Goal: Task Accomplishment & Management: Complete application form

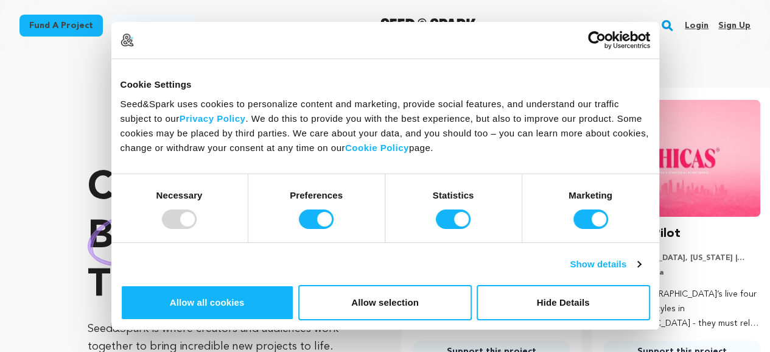
scroll to position [0, 200]
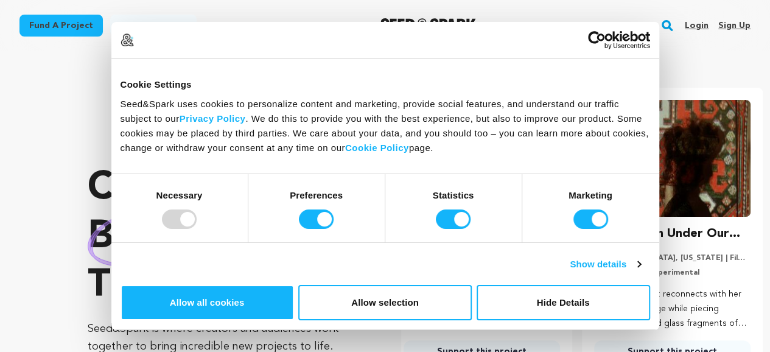
click at [723, 22] on link "Sign up" at bounding box center [734, 25] width 32 height 19
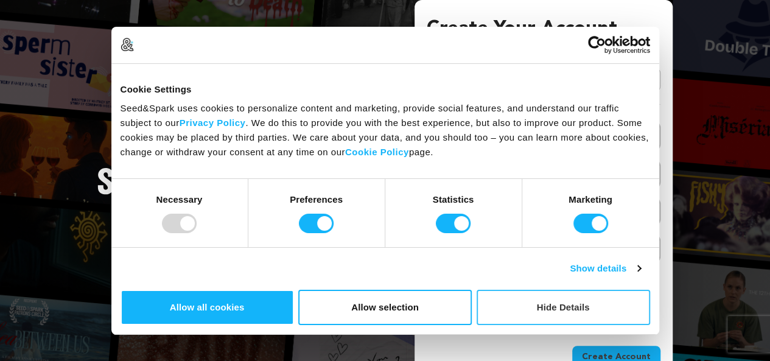
click at [650, 290] on button "Hide Details" at bounding box center [562, 307] width 173 height 35
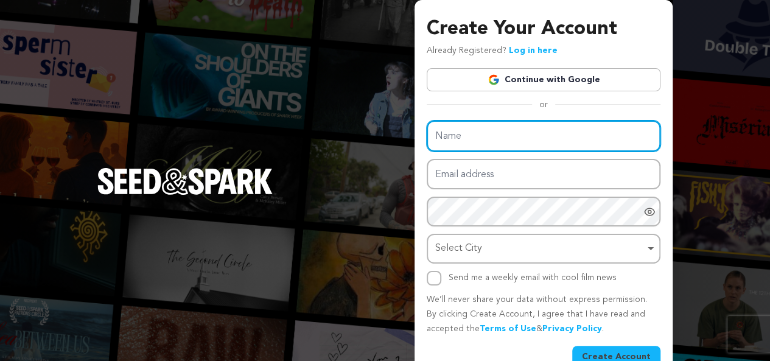
click at [523, 136] on input "Name" at bounding box center [544, 135] width 234 height 31
paste input "Gladiator Repipe"
type input "Gladiator Repipe"
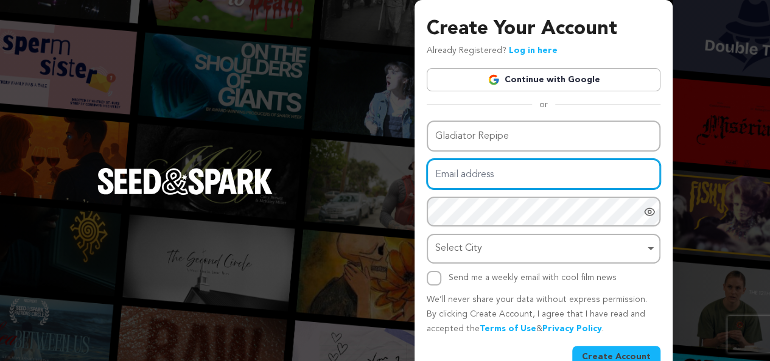
click at [475, 176] on input "Email address" at bounding box center [544, 174] width 234 height 31
paste input "repipegladiator@gmail.com"
type input "repipegladiator@gmail.com"
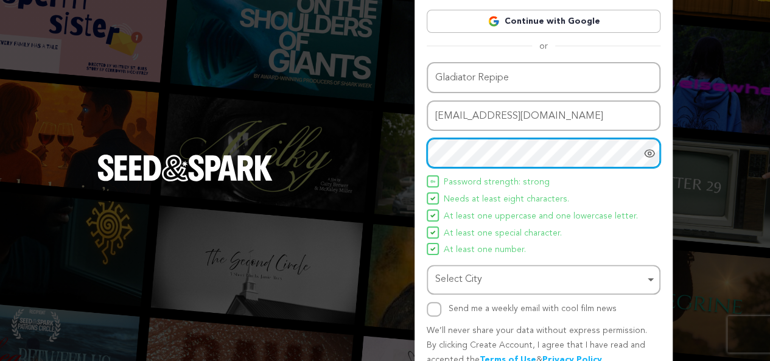
scroll to position [61, 0]
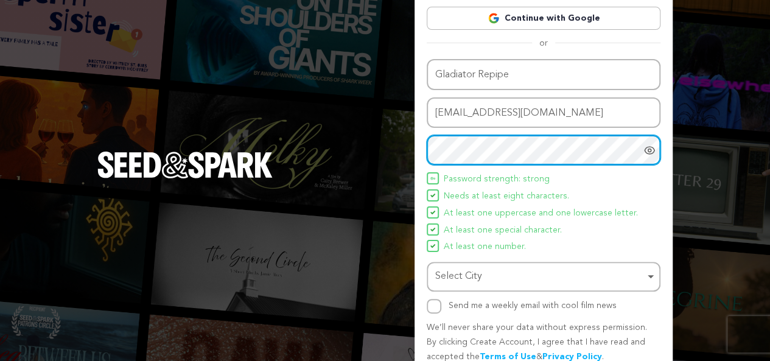
click at [550, 276] on div "Select City Remove item" at bounding box center [539, 277] width 209 height 18
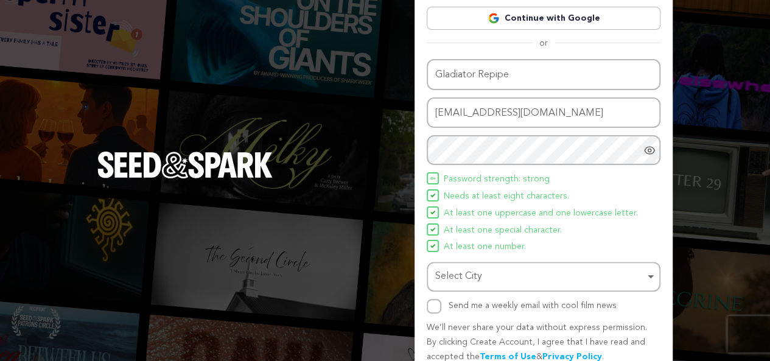
click at [475, 284] on div "Select City Remove item" at bounding box center [539, 277] width 209 height 18
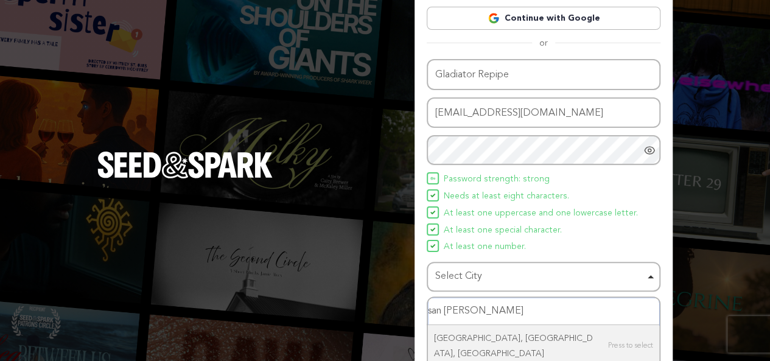
type input "san jose"
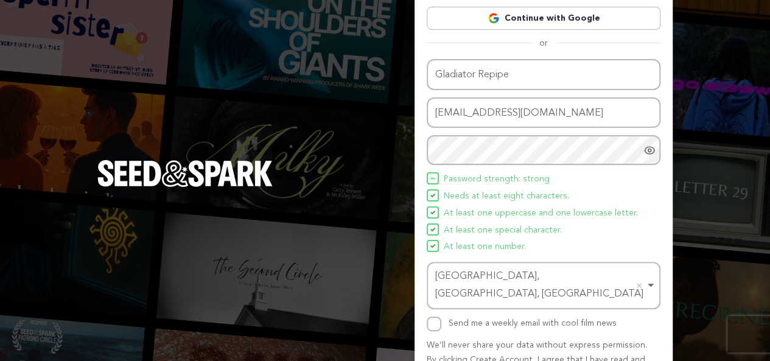
scroll to position [116, 0]
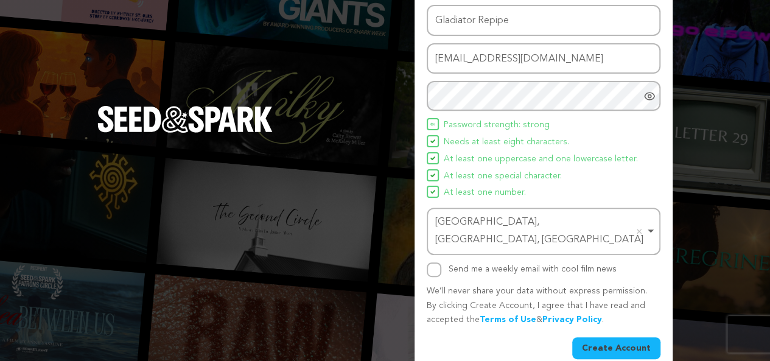
click at [613, 337] on button "Create Account" at bounding box center [616, 348] width 88 height 22
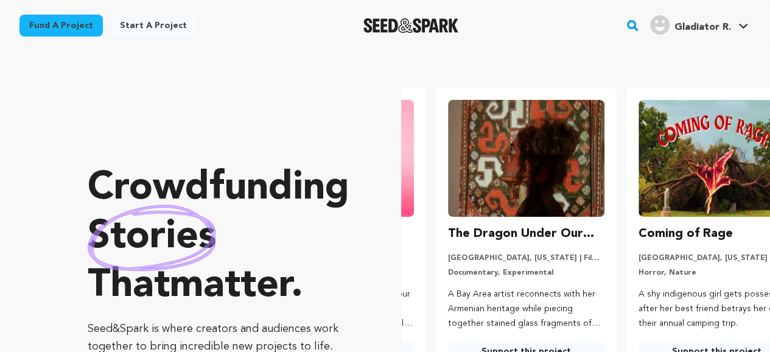
scroll to position [0, 200]
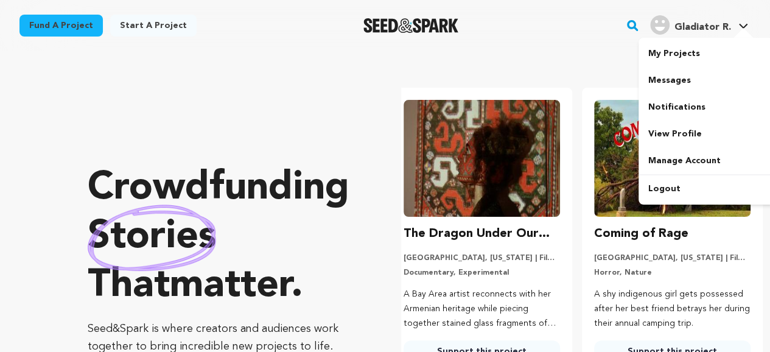
click at [736, 29] on div at bounding box center [743, 34] width 24 height 12
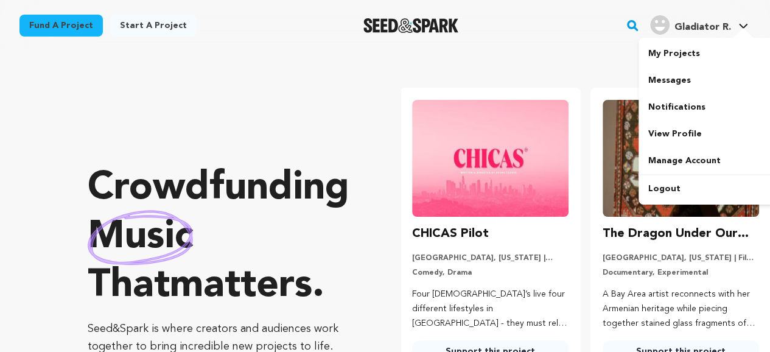
scroll to position [0, 0]
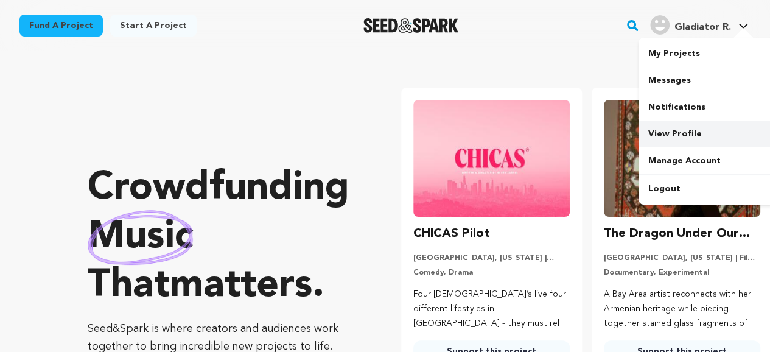
click at [676, 131] on link "View Profile" at bounding box center [706, 133] width 136 height 27
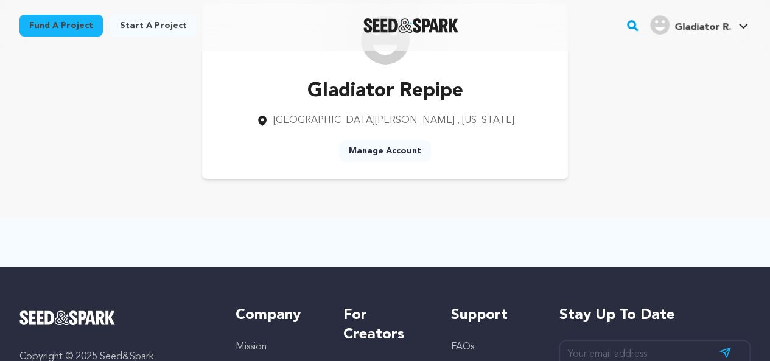
scroll to position [65, 0]
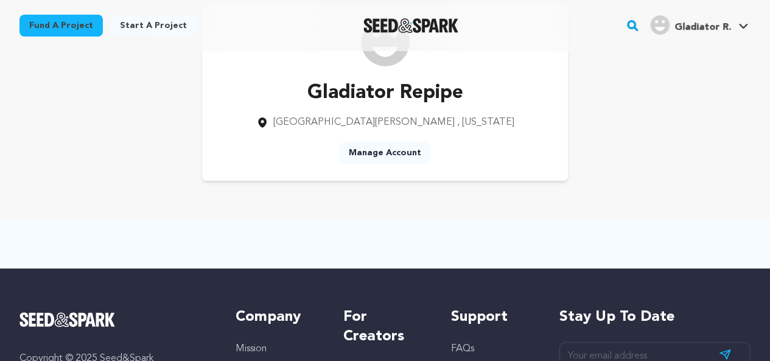
click at [385, 150] on link "Manage Account" at bounding box center [385, 153] width 92 height 22
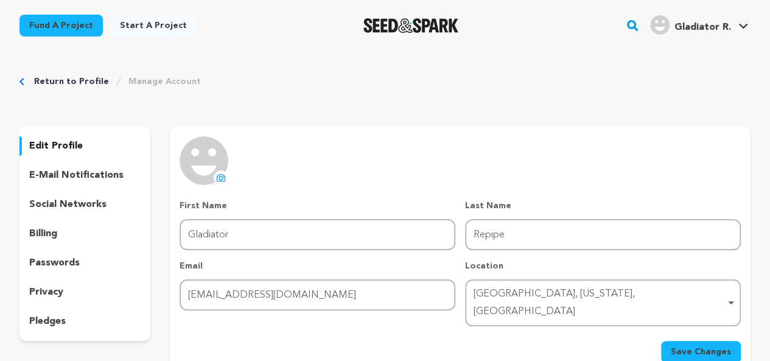
click at [213, 176] on img at bounding box center [204, 160] width 49 height 49
click at [225, 177] on icon at bounding box center [221, 178] width 10 height 10
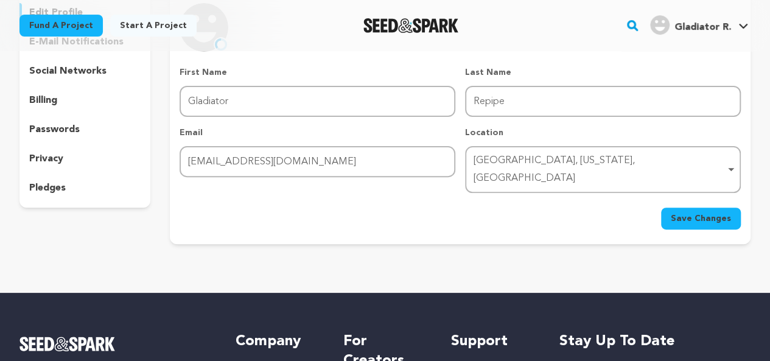
scroll to position [134, 0]
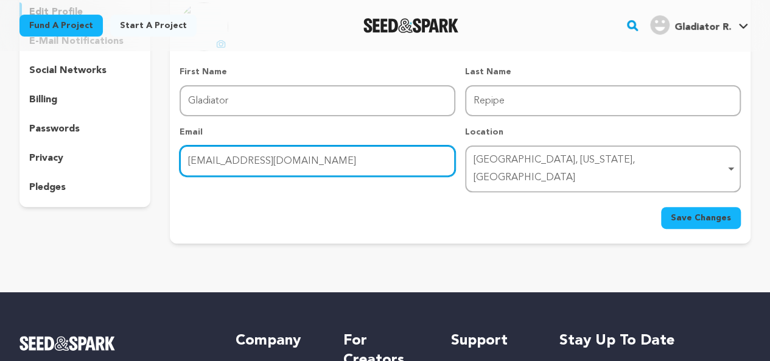
click at [358, 153] on input "repipegladiator@gmail.com" at bounding box center [318, 160] width 276 height 31
paste input "gladiatorrepipe"
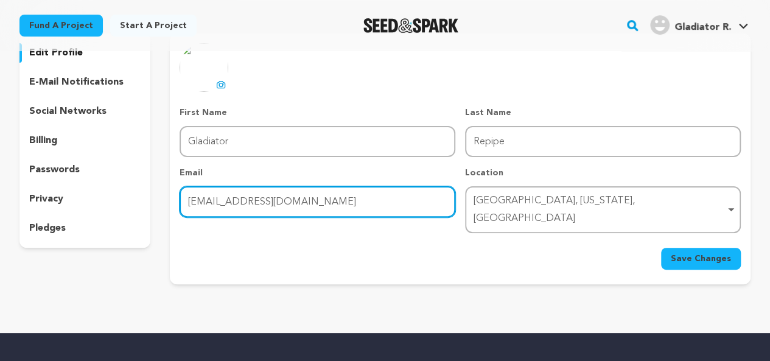
scroll to position [94, 0]
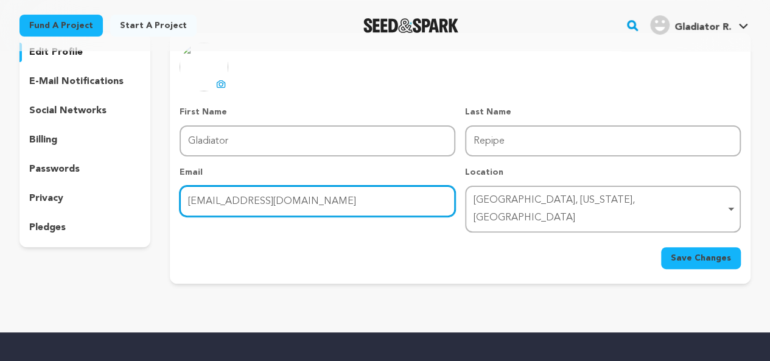
type input "gladiatorrepipe@gmail.com"
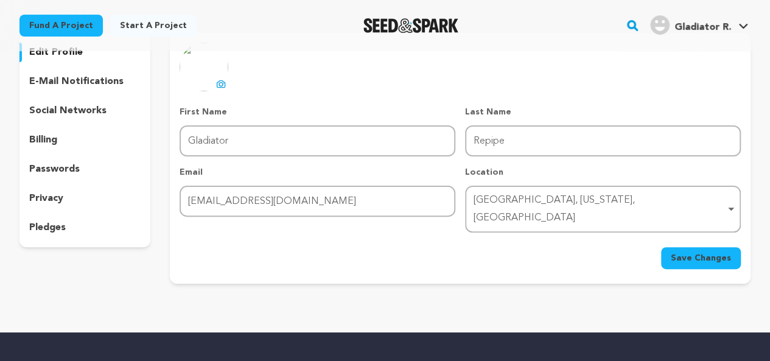
click at [690, 247] on button "Save Changes" at bounding box center [701, 258] width 80 height 22
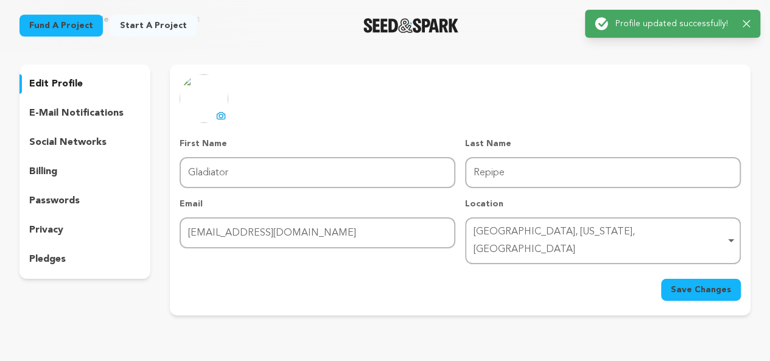
scroll to position [60, 0]
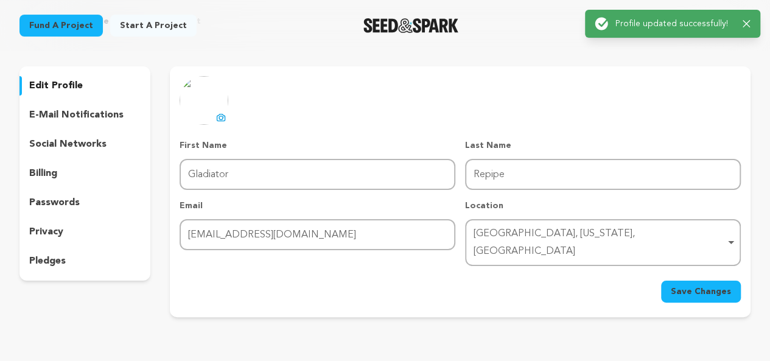
click at [90, 139] on p "social networks" at bounding box center [67, 144] width 77 height 15
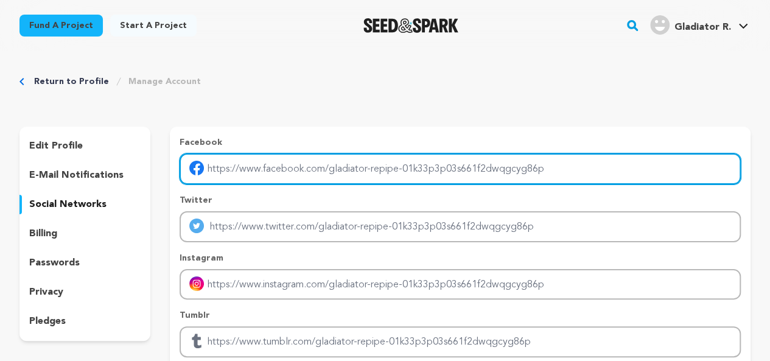
click at [307, 174] on input "Enter facebook profile link" at bounding box center [460, 168] width 561 height 31
paste input "https://www.facebook.com/GladiatorRepipe/"
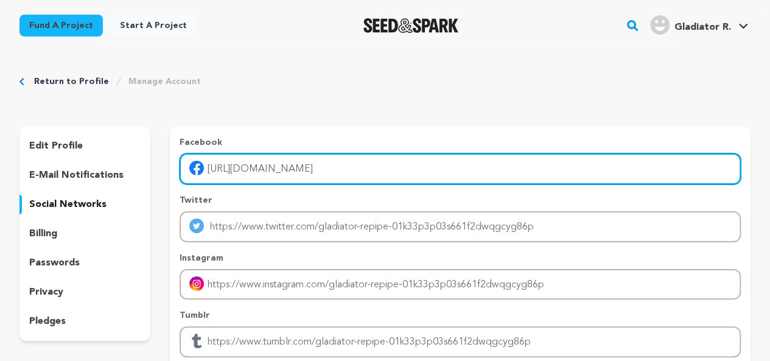
type input "https://www.facebook.com/GladiatorRepipe/"
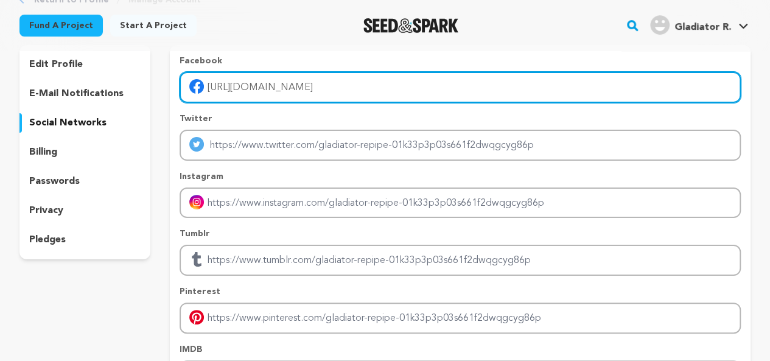
scroll to position [85, 0]
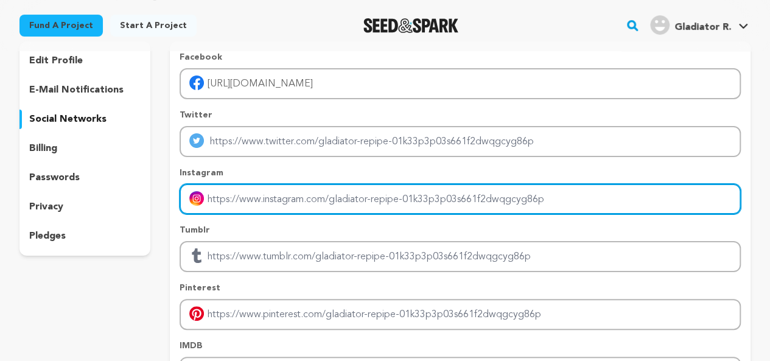
click at [319, 193] on input "Enter instagram handle link" at bounding box center [460, 199] width 561 height 31
paste input "https://www.instagram.com/gladiator.repipe/"
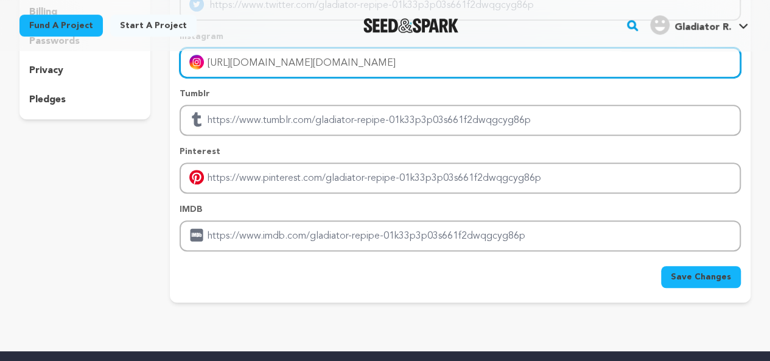
scroll to position [232, 0]
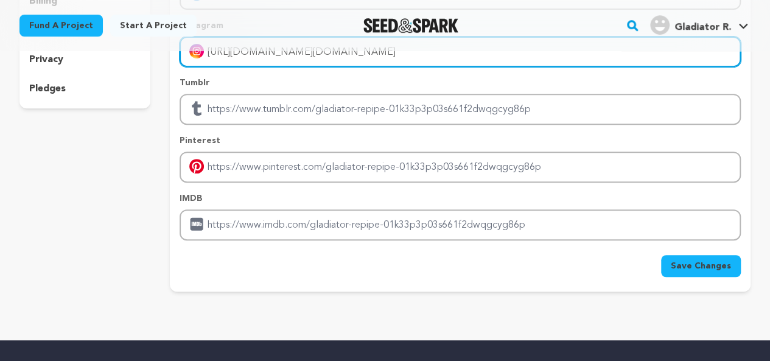
type input "https://www.instagram.com/gladiator.repipe/"
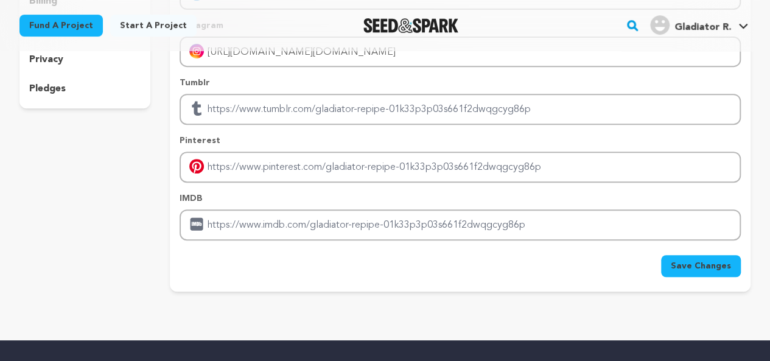
click at [702, 265] on span "Save Changes" at bounding box center [701, 266] width 60 height 12
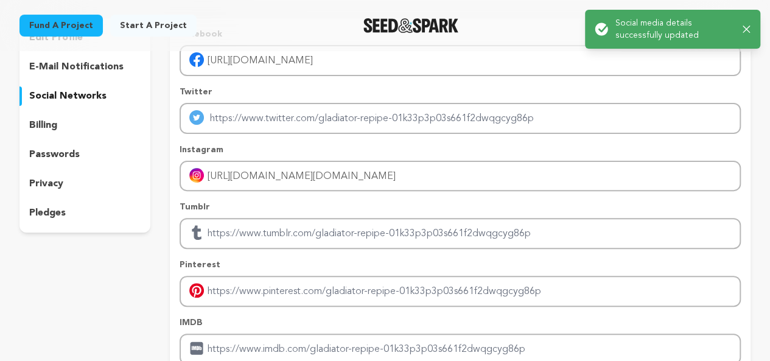
scroll to position [80, 0]
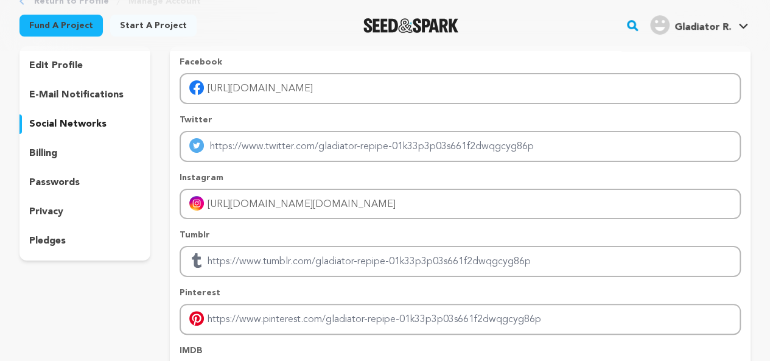
click at [85, 144] on div "billing" at bounding box center [84, 153] width 131 height 19
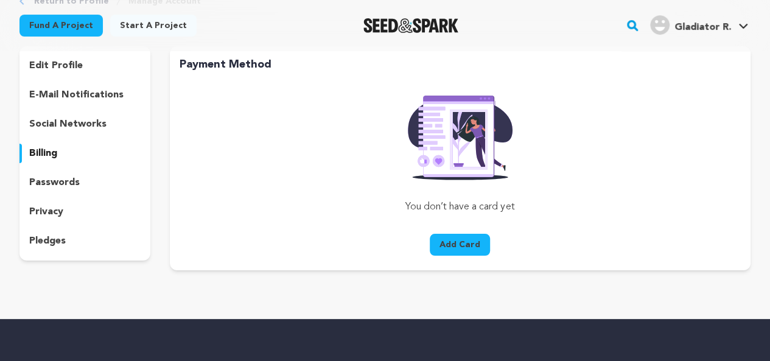
click at [691, 30] on span "Gladiator R." at bounding box center [702, 28] width 57 height 10
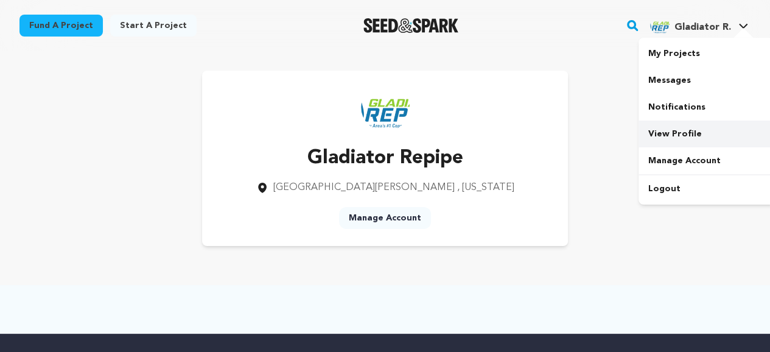
click at [675, 134] on link "View Profile" at bounding box center [706, 133] width 136 height 27
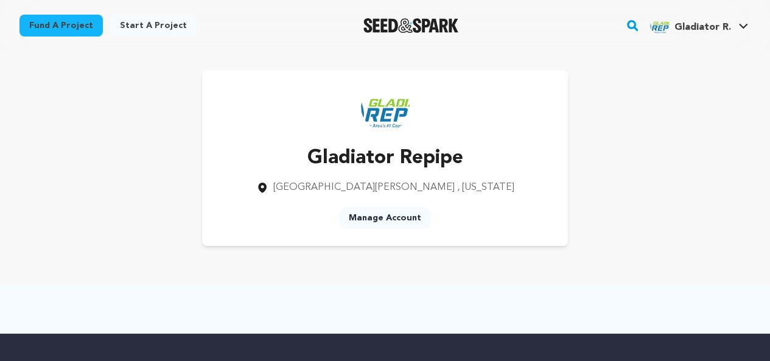
click at [157, 25] on link "Start a project" at bounding box center [153, 26] width 86 height 22
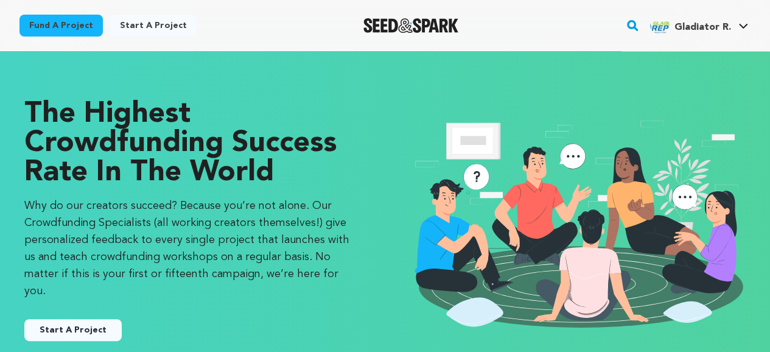
click at [71, 319] on button "Start A Project" at bounding box center [72, 330] width 97 height 22
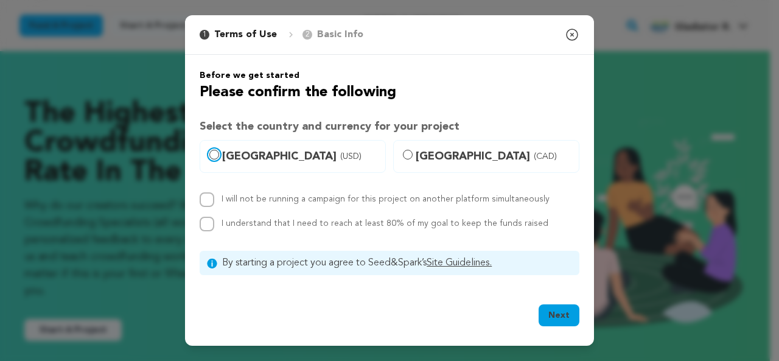
click at [218, 156] on input "United States (USD)" at bounding box center [214, 155] width 10 height 10
radio input "true"
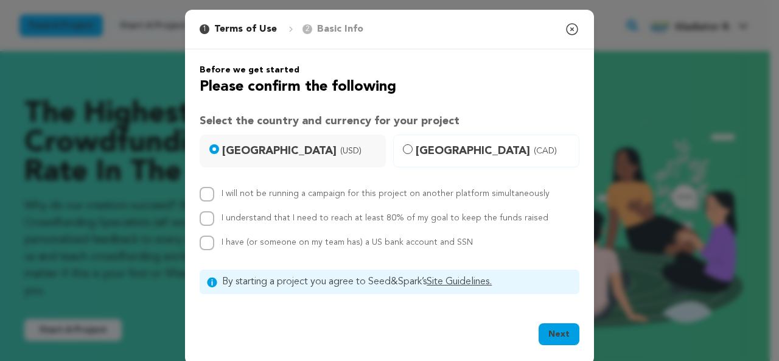
click at [571, 31] on icon "button" at bounding box center [572, 29] width 15 height 15
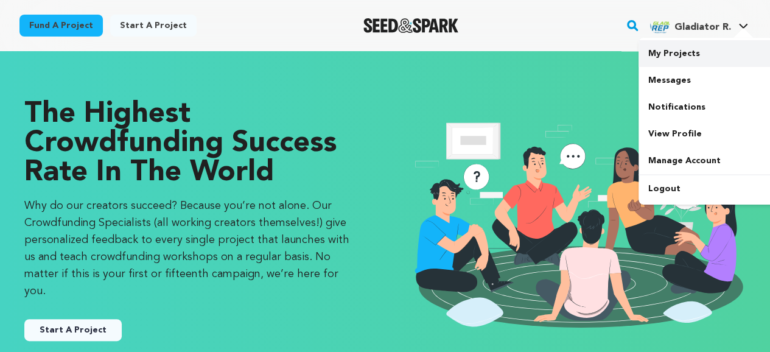
click at [686, 49] on link "My Projects" at bounding box center [706, 53] width 136 height 27
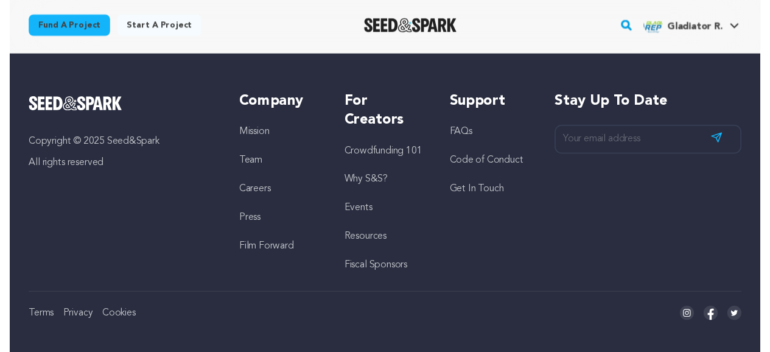
scroll to position [142, 0]
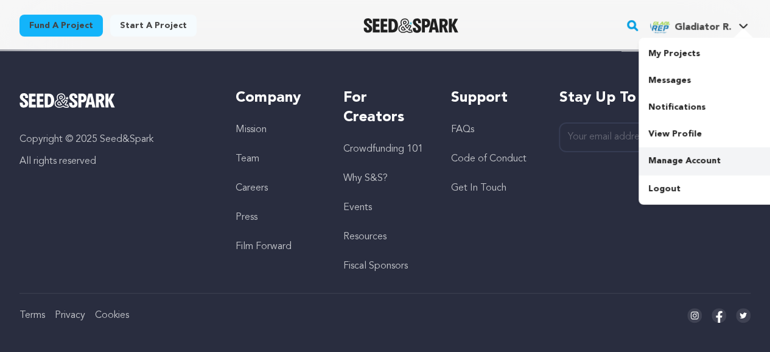
click at [690, 158] on link "Manage Account" at bounding box center [706, 160] width 136 height 27
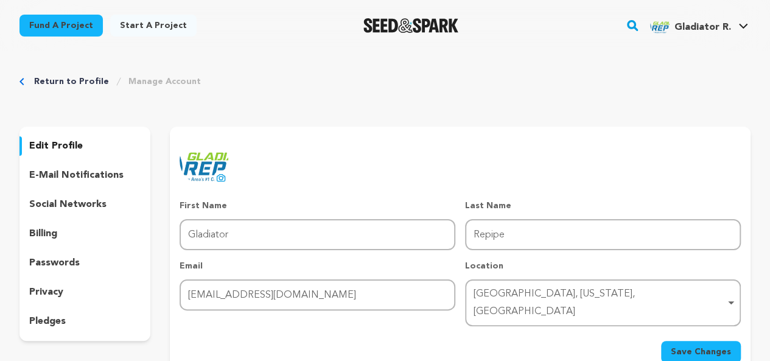
click at [75, 143] on p "edit profile" at bounding box center [56, 146] width 54 height 15
click at [55, 147] on p "edit profile" at bounding box center [56, 146] width 54 height 15
click at [69, 139] on p "edit profile" at bounding box center [56, 146] width 54 height 15
click at [89, 82] on link "Return to Profile" at bounding box center [71, 81] width 75 height 12
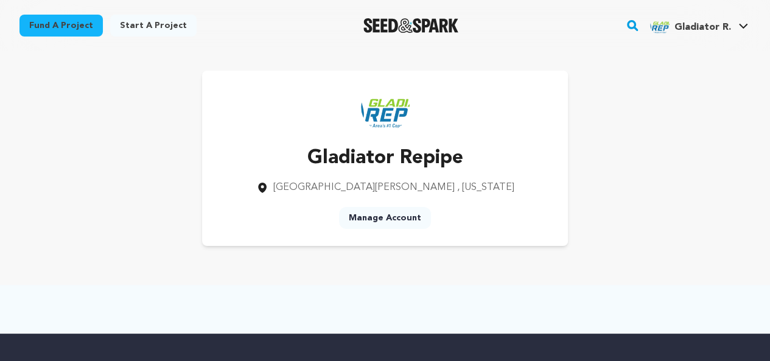
click at [153, 29] on link "Start a project" at bounding box center [153, 26] width 86 height 22
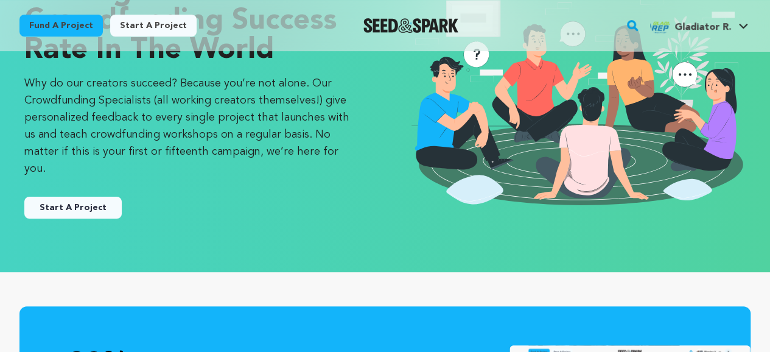
scroll to position [121, 0]
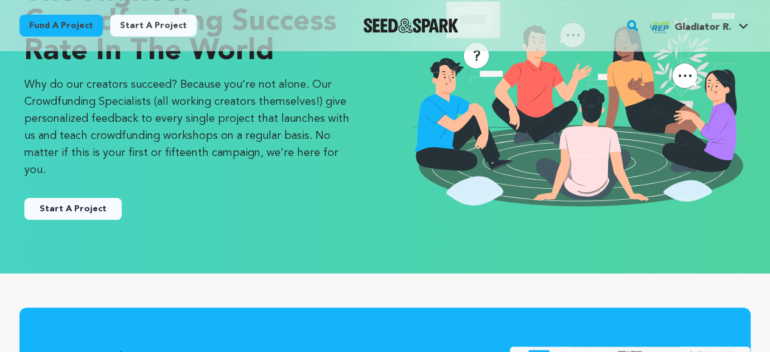
click at [74, 199] on button "Start A Project" at bounding box center [72, 209] width 97 height 22
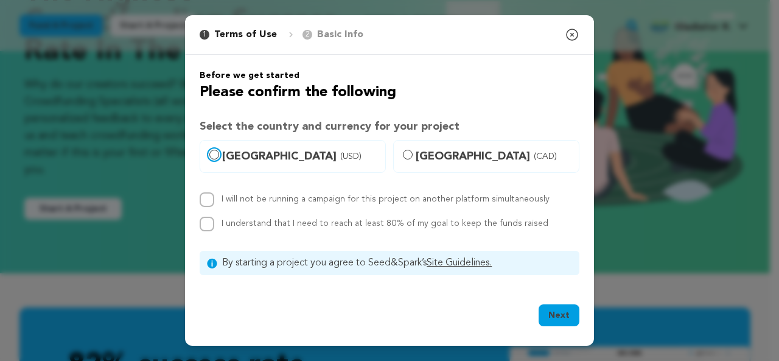
click at [214, 153] on input "[GEOGRAPHIC_DATA] (USD)" at bounding box center [214, 155] width 10 height 10
radio input "true"
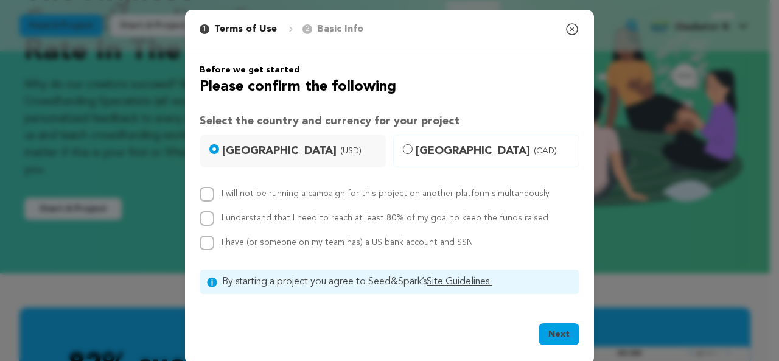
click at [214, 153] on label "[GEOGRAPHIC_DATA] (USD)" at bounding box center [293, 150] width 186 height 33
click at [214, 153] on input "[GEOGRAPHIC_DATA] (USD)" at bounding box center [214, 149] width 10 height 10
click at [212, 150] on input "[GEOGRAPHIC_DATA] (USD)" at bounding box center [214, 149] width 10 height 10
click at [205, 197] on input "I will not be running a campaign for this project on another platform simultane…" at bounding box center [207, 194] width 15 height 15
checkbox input "true"
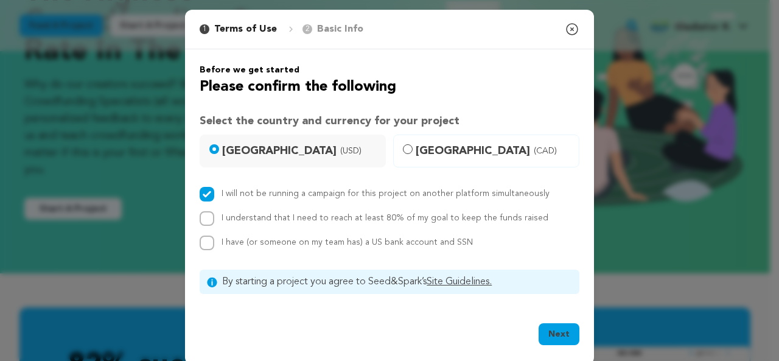
click at [565, 326] on button "Next" at bounding box center [559, 334] width 41 height 22
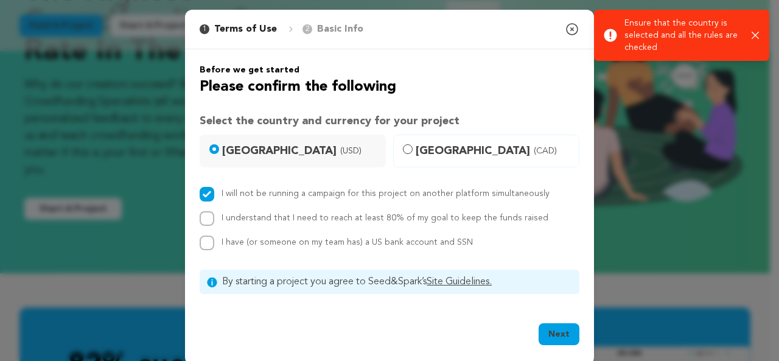
click at [566, 25] on icon "button" at bounding box center [572, 29] width 15 height 15
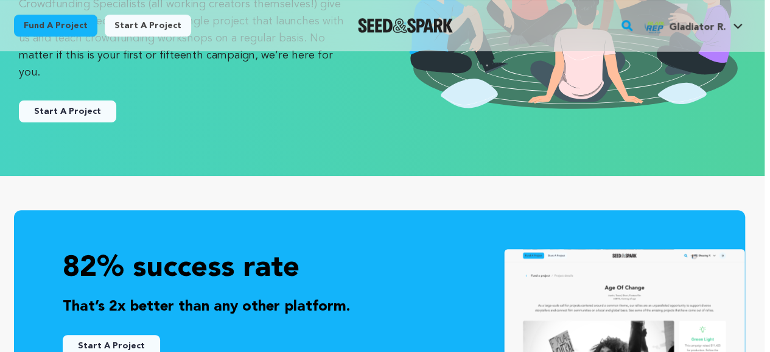
scroll to position [0, 5]
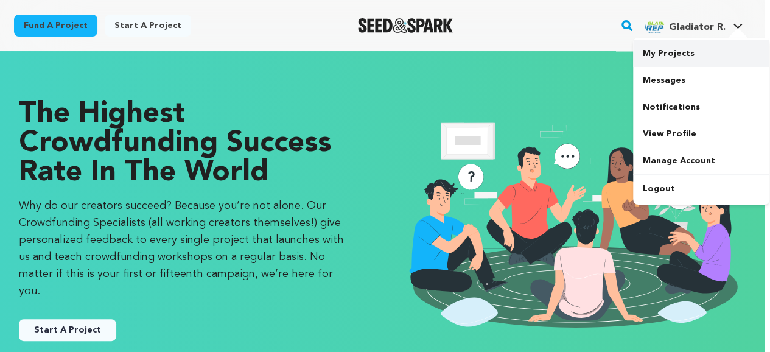
click at [684, 50] on link "My Projects" at bounding box center [701, 53] width 136 height 27
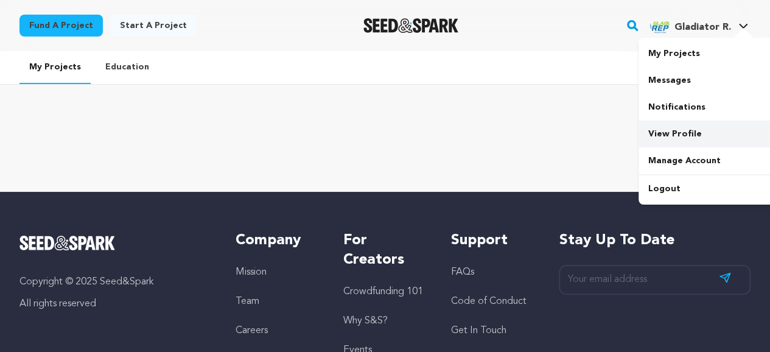
click at [688, 136] on link "View Profile" at bounding box center [706, 133] width 136 height 27
